Goal: Check status: Check status

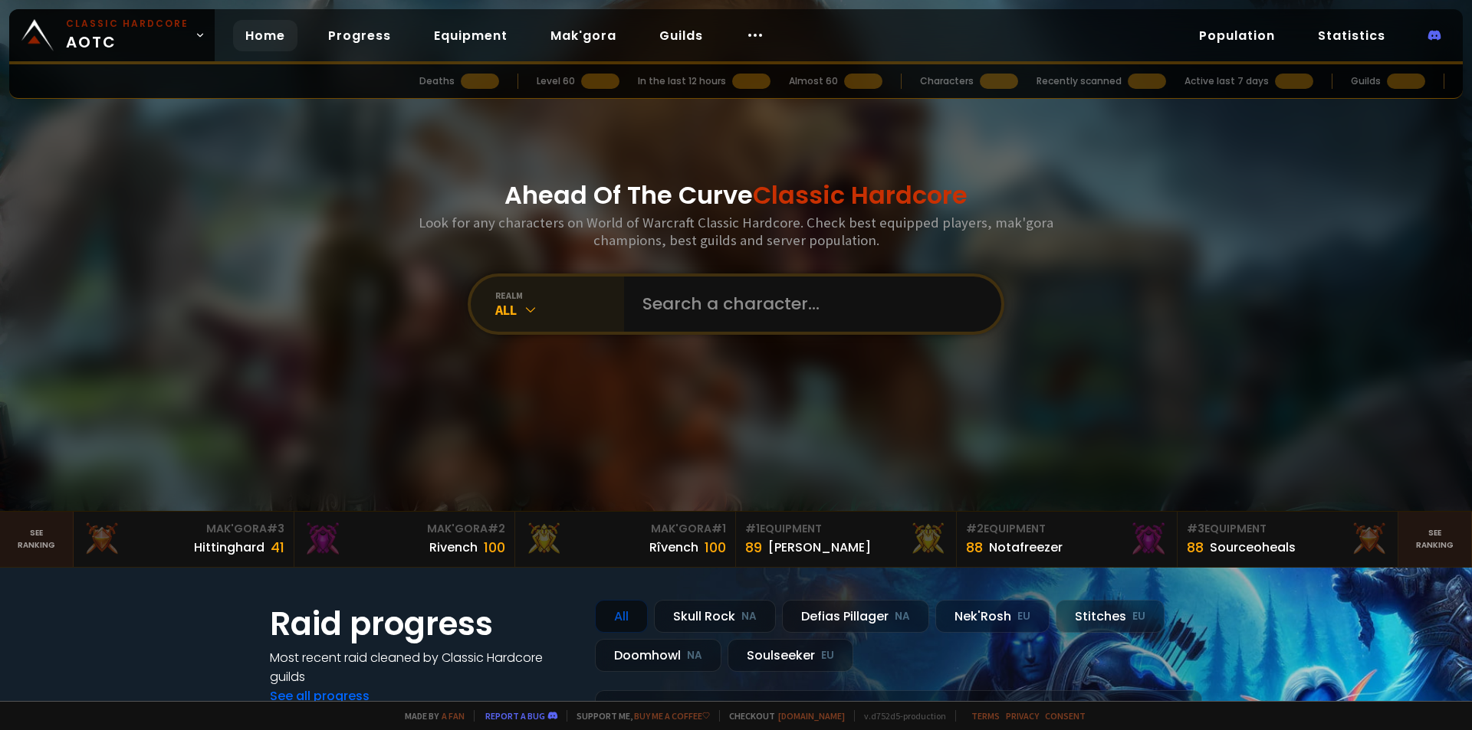
click at [571, 294] on div "realm" at bounding box center [559, 295] width 129 height 11
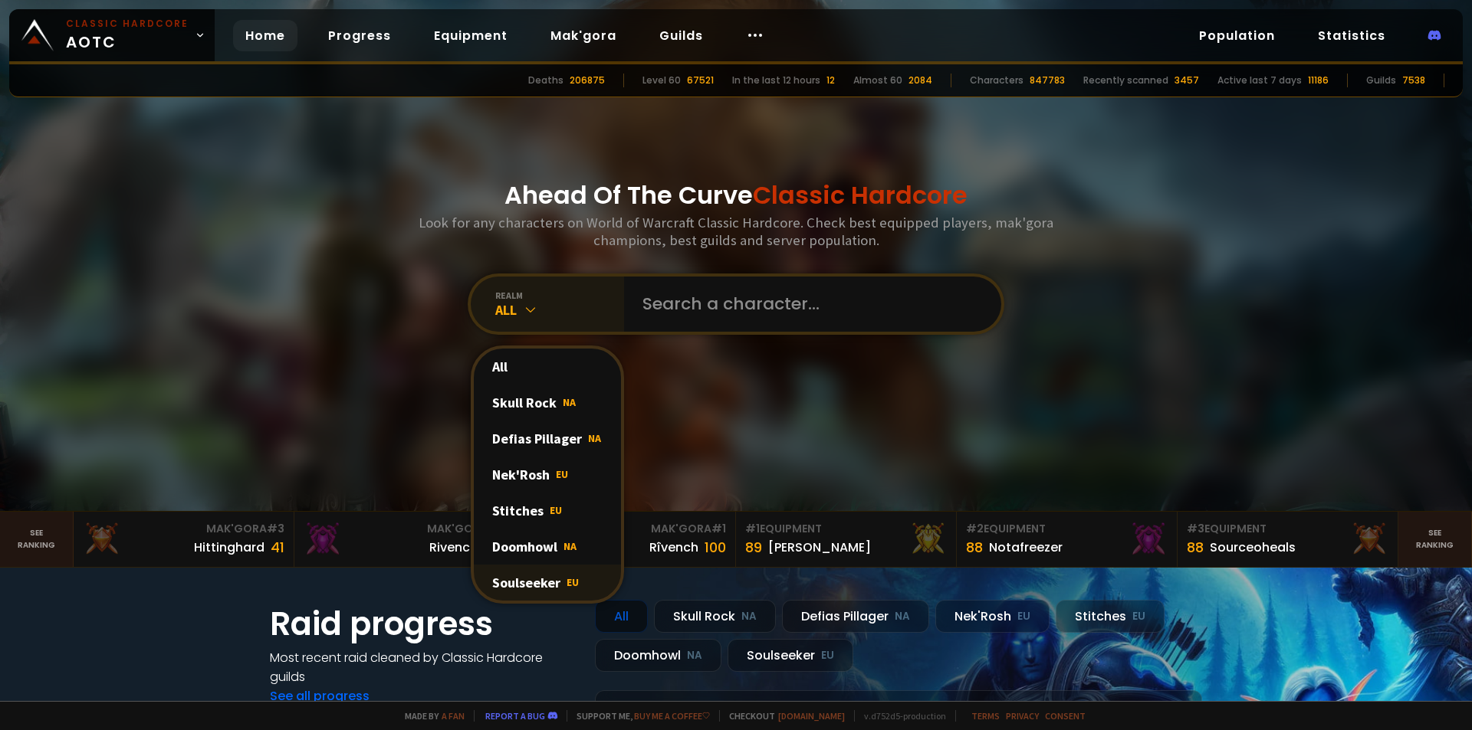
click at [543, 576] on div "Soulseeker EU" at bounding box center [547, 583] width 147 height 36
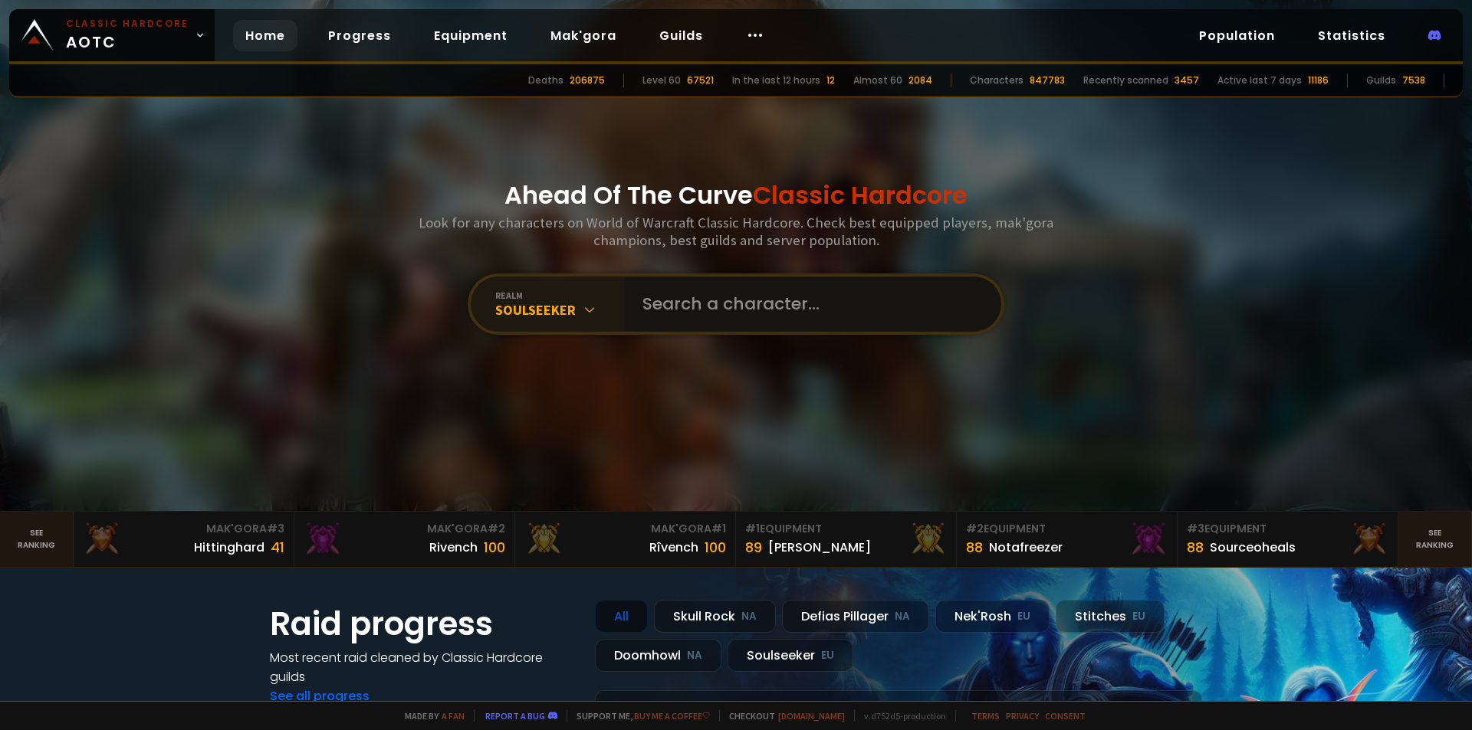
click at [708, 288] on input "text" at bounding box center [807, 304] width 349 height 55
type input "sarol"
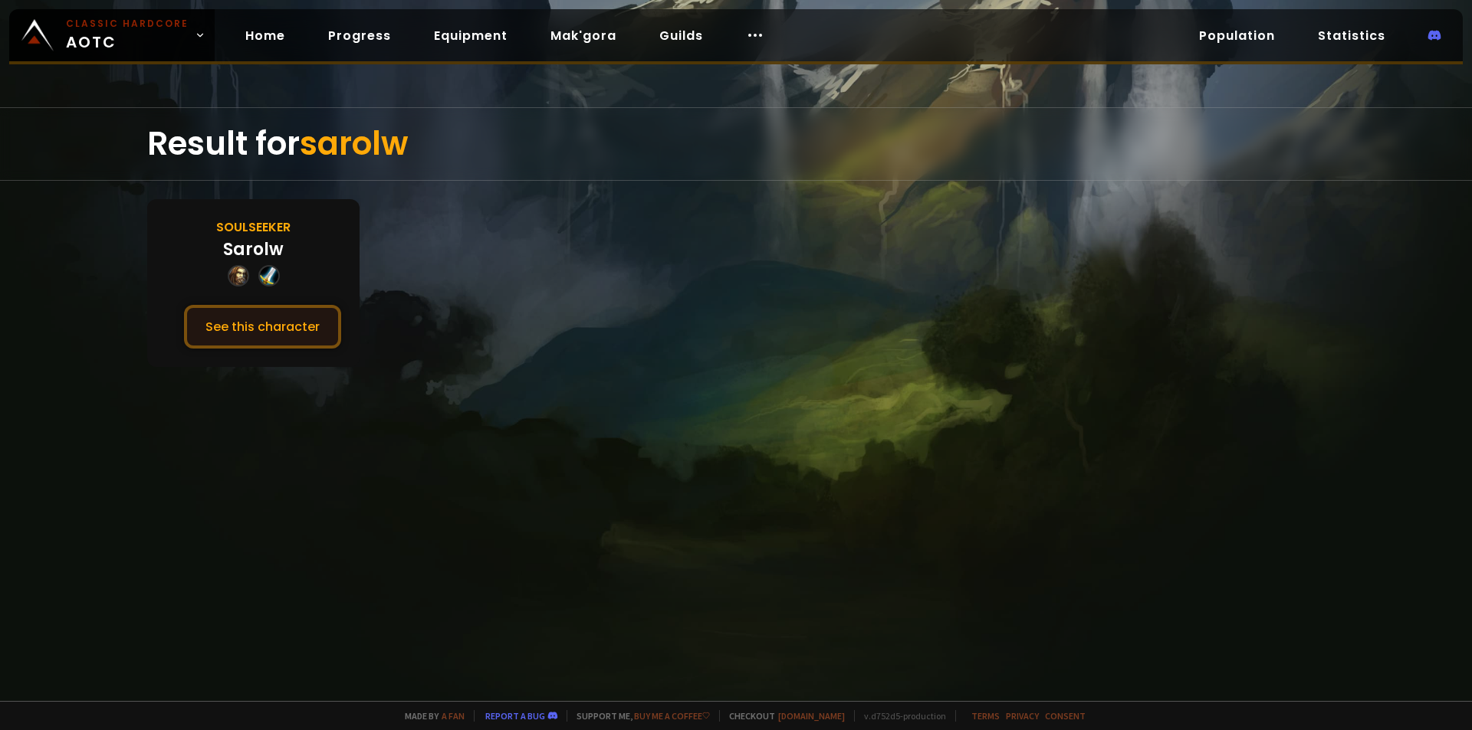
click at [271, 327] on button "See this character" at bounding box center [262, 327] width 157 height 44
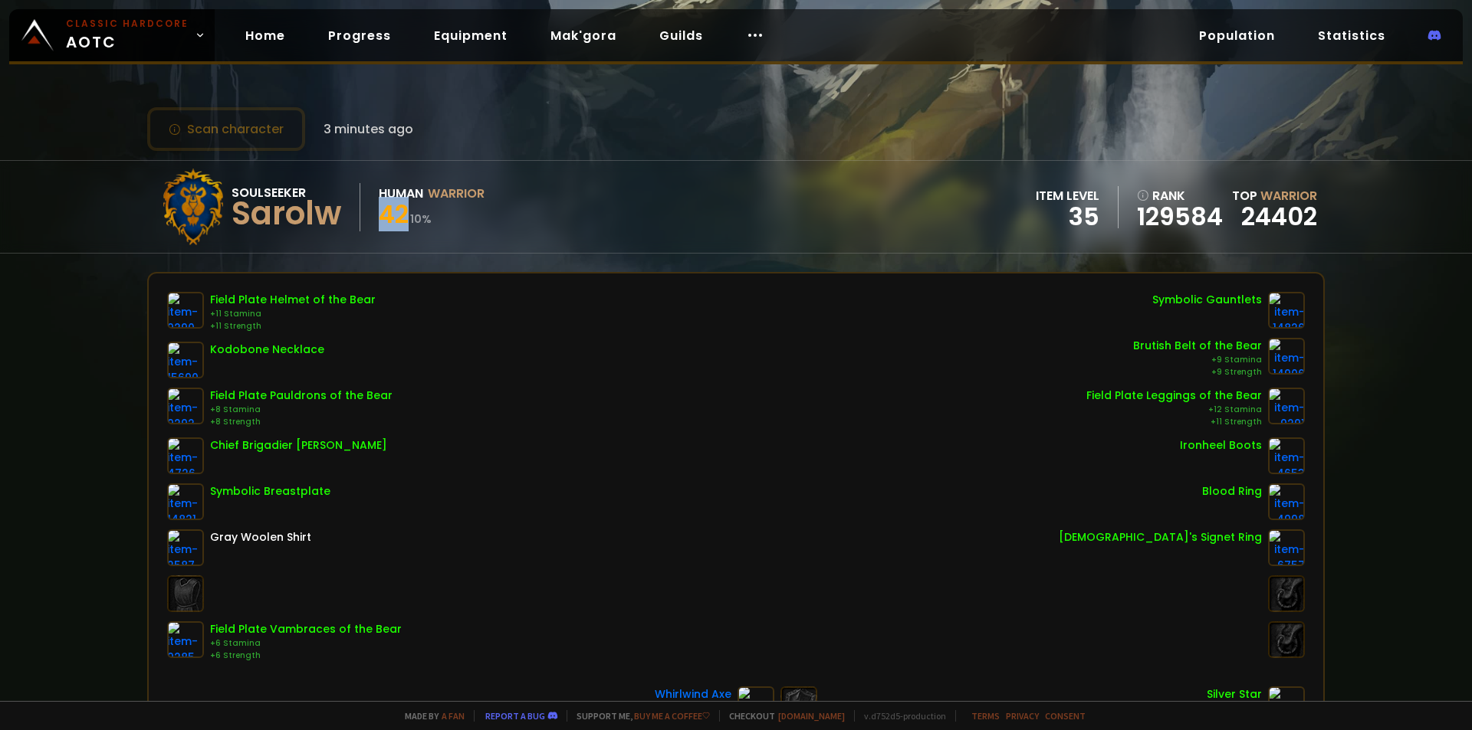
drag, startPoint x: 405, startPoint y: 216, endPoint x: 370, endPoint y: 217, distance: 34.5
click at [370, 217] on div "Soulseeker Sarolw Human Warrior 42 10 %" at bounding box center [320, 207] width 330 height 77
click at [455, 210] on div "42 10 %" at bounding box center [432, 217] width 106 height 28
